Goal: Browse casually: Explore the website without a specific task or goal

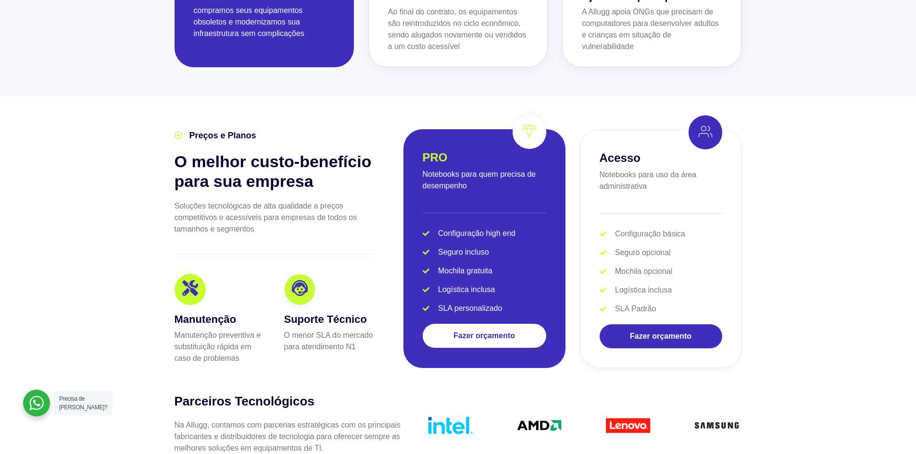
scroll to position [1779, 0]
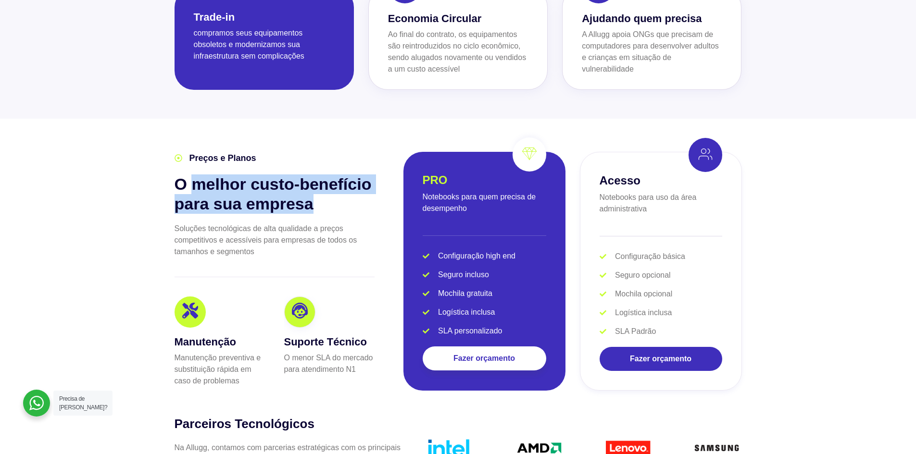
drag, startPoint x: 193, startPoint y: 165, endPoint x: 271, endPoint y: 211, distance: 90.1
click at [318, 193] on h2 "O melhor custo-benefício para sua empresa" at bounding box center [275, 194] width 200 height 39
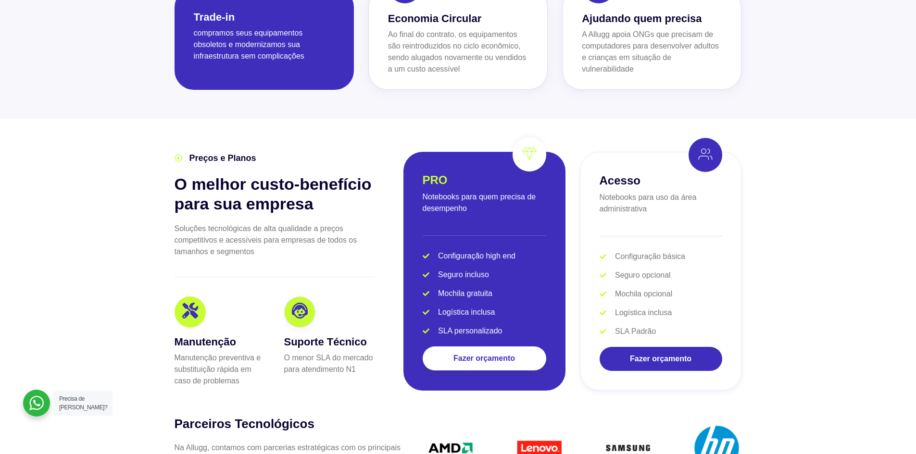
drag, startPoint x: 225, startPoint y: 234, endPoint x: 201, endPoint y: 256, distance: 32.7
click at [224, 237] on p "Soluções tecnológicas de alta qualidade a preços competitivos e acessíveis para…" at bounding box center [275, 240] width 200 height 35
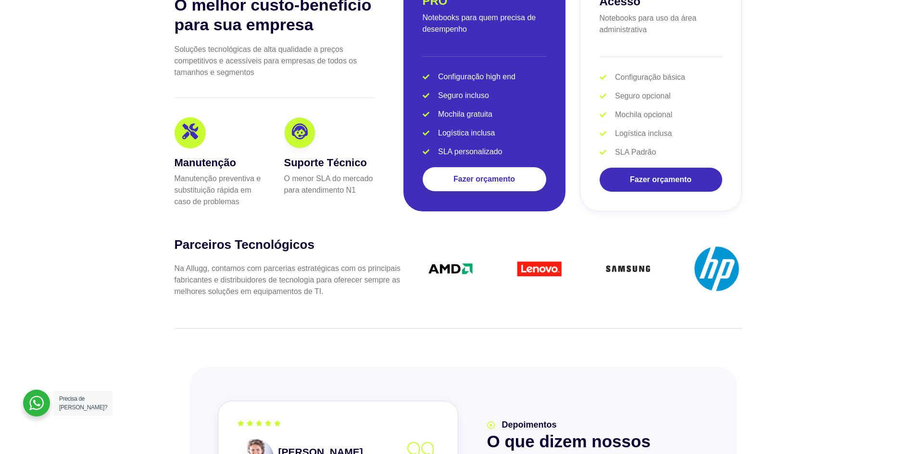
scroll to position [1972, 0]
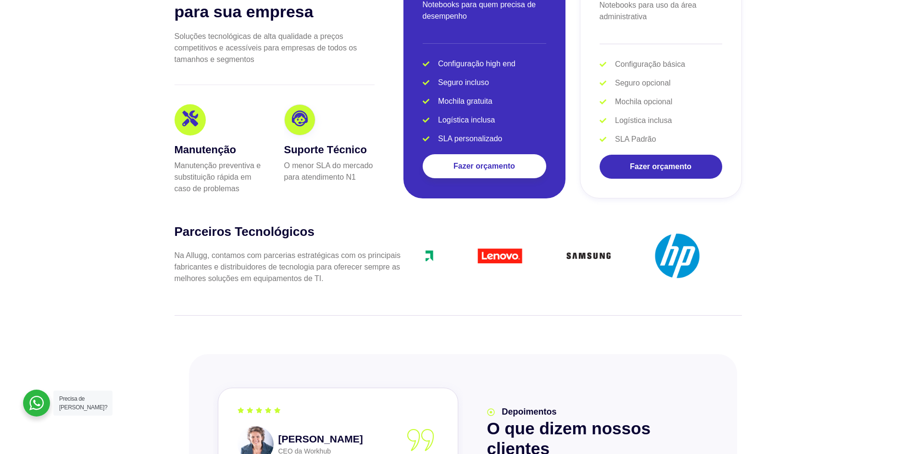
drag, startPoint x: 610, startPoint y: 248, endPoint x: 482, endPoint y: 249, distance: 128.4
click at [564, 249] on img at bounding box center [589, 256] width 50 height 50
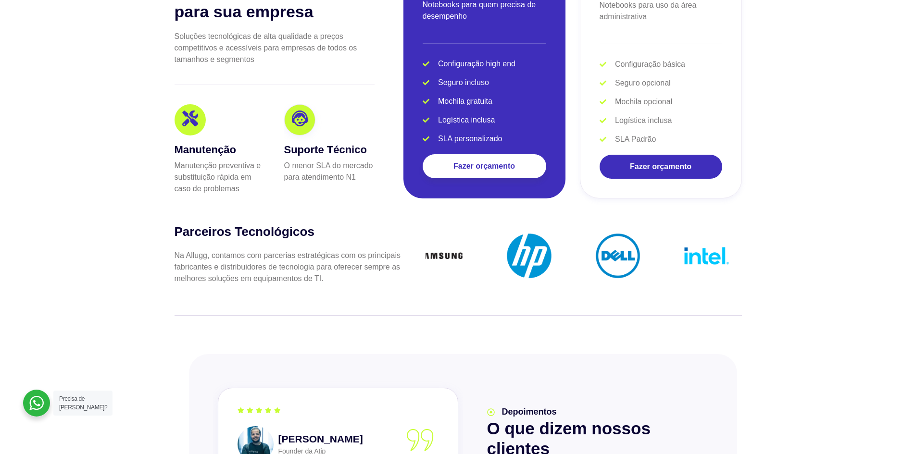
drag, startPoint x: 683, startPoint y: 226, endPoint x: 489, endPoint y: 226, distance: 193.8
click at [497, 231] on div at bounding box center [60, 256] width 1774 height 50
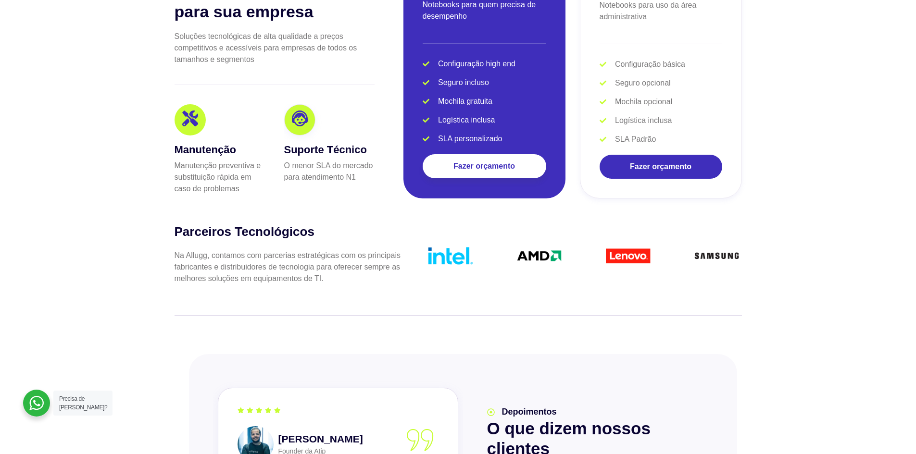
drag, startPoint x: 657, startPoint y: 237, endPoint x: 446, endPoint y: 239, distance: 210.6
click at [603, 239] on div at bounding box center [647, 256] width 89 height 50
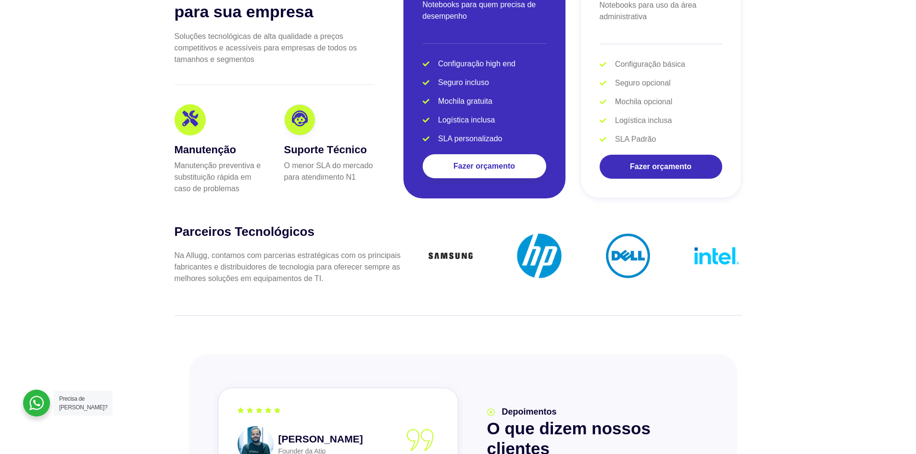
click at [369, 251] on div "Parceiros Tecnológicos Na Allugg, contamos com parcerias estratégicas com os pr…" at bounding box center [458, 257] width 567 height 67
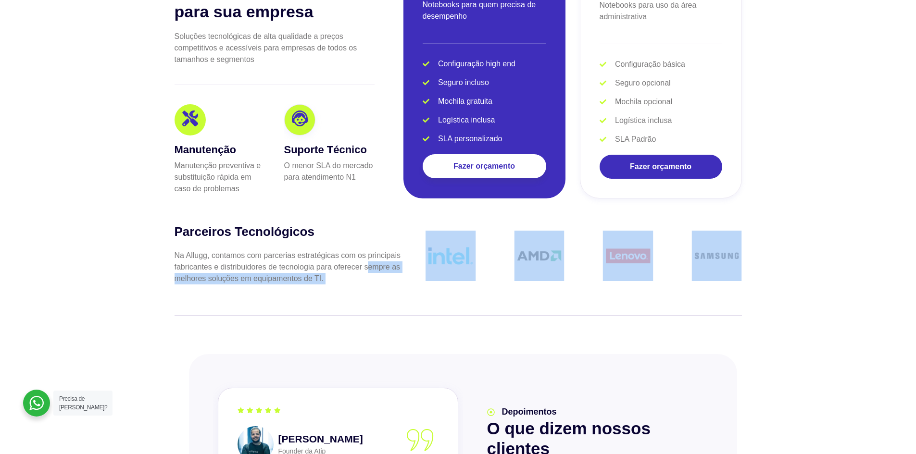
click at [514, 247] on img at bounding box center [539, 256] width 50 height 50
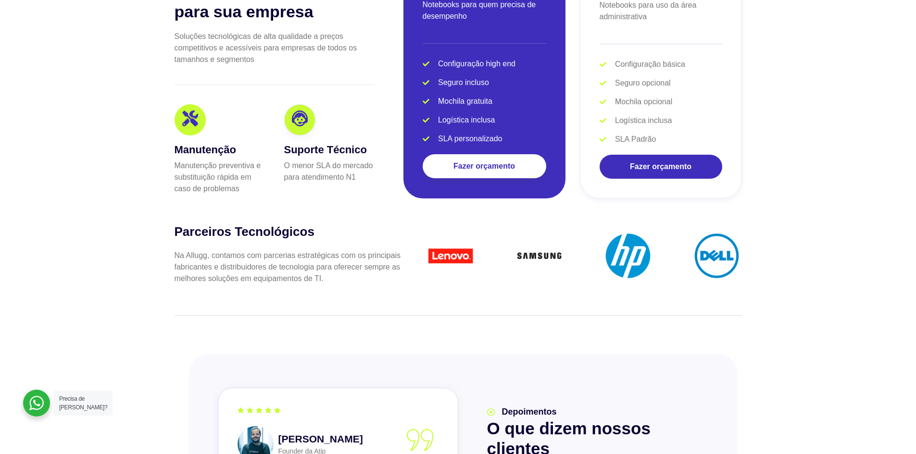
click at [314, 250] on p "Na Allugg, contamos com parcerias estratégicas com os principais fabricantes e …" at bounding box center [288, 267] width 227 height 35
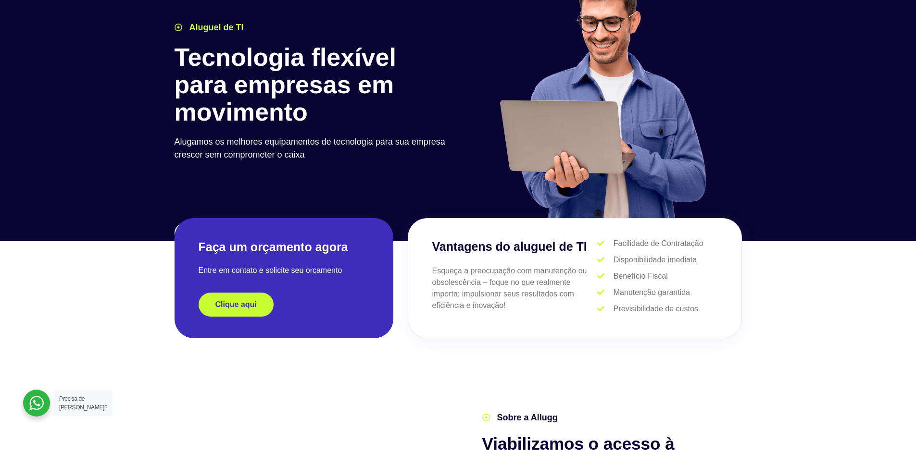
scroll to position [0, 0]
